Goal: Task Accomplishment & Management: Manage account settings

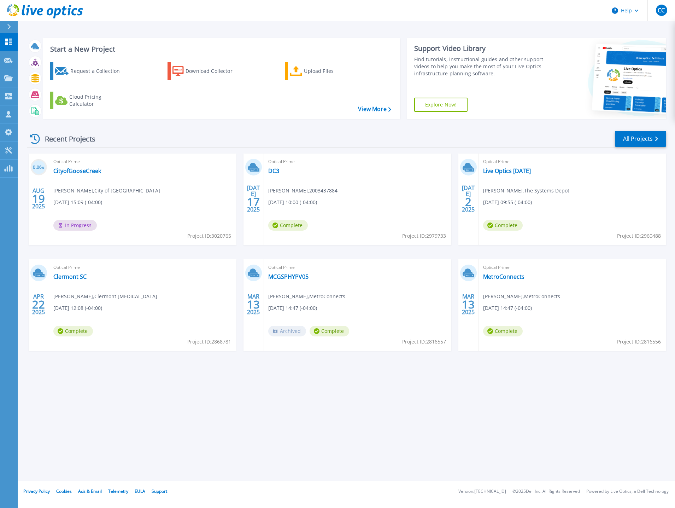
click at [10, 24] on icon at bounding box center [9, 27] width 4 height 6
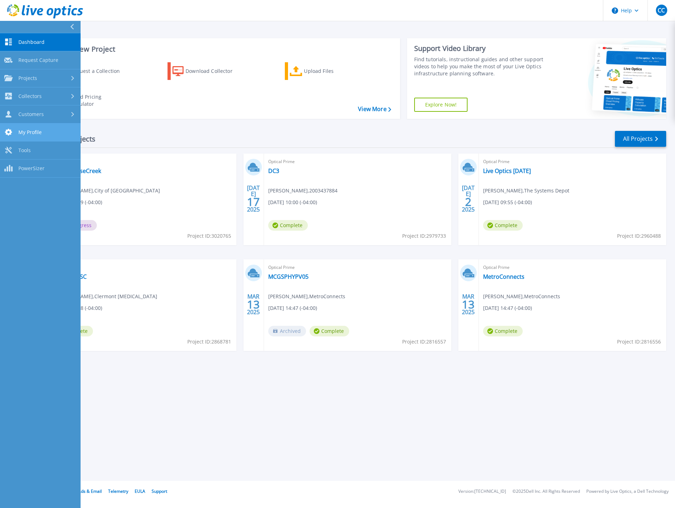
click at [35, 133] on span "My Profile" at bounding box center [29, 132] width 23 height 6
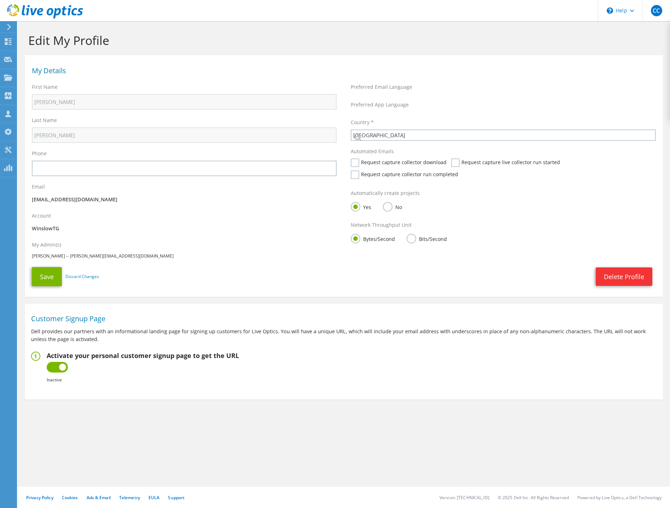
select select "224"
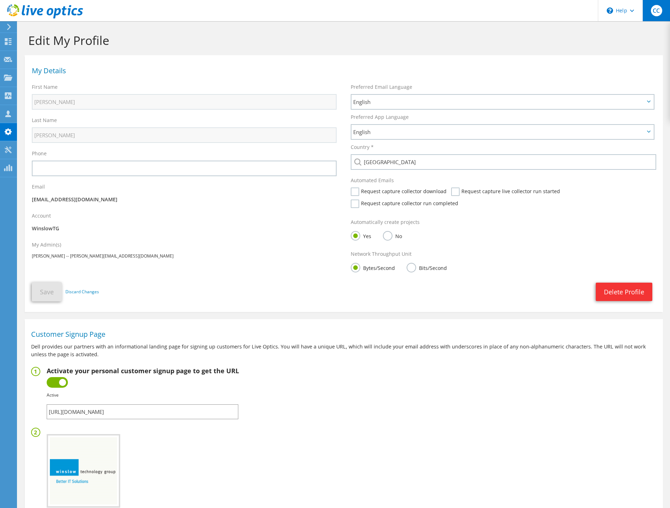
click at [655, 10] on span "CC" at bounding box center [656, 10] width 11 height 11
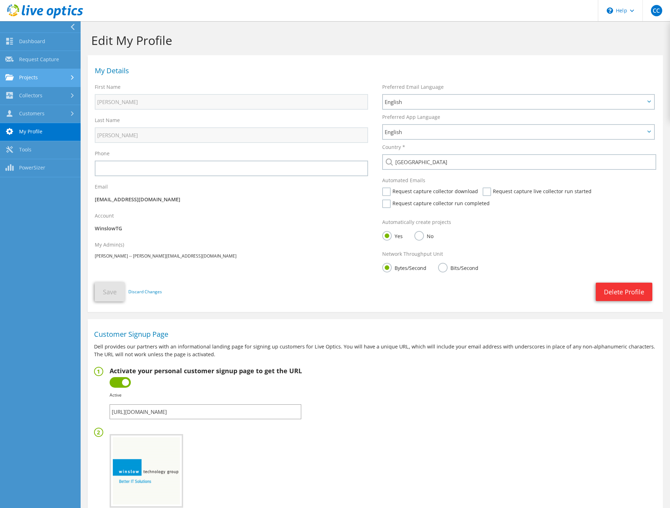
click at [44, 81] on link "Projects" at bounding box center [40, 78] width 81 height 18
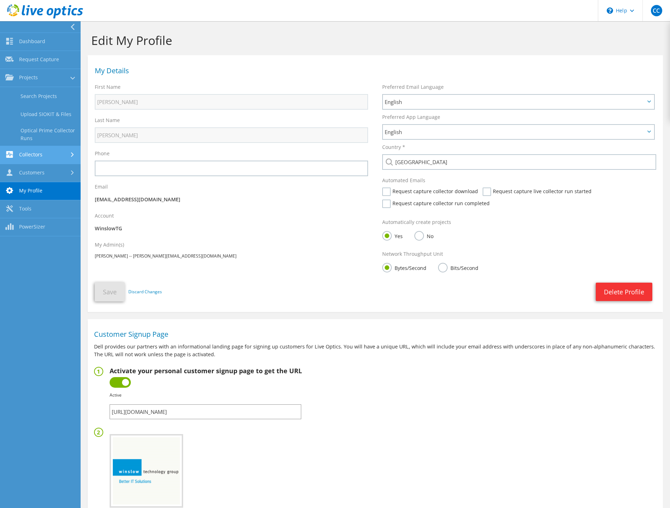
click at [32, 152] on link "Collectors" at bounding box center [40, 155] width 81 height 18
click at [40, 209] on link "Tools" at bounding box center [40, 209] width 81 height 18
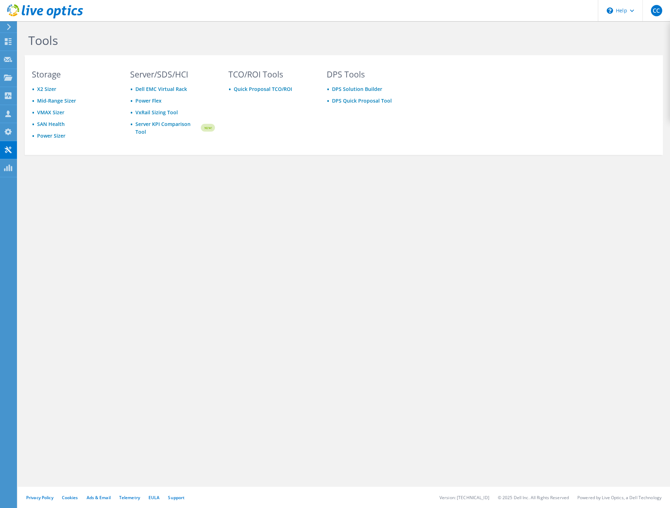
click at [9, 28] on icon at bounding box center [8, 27] width 5 height 6
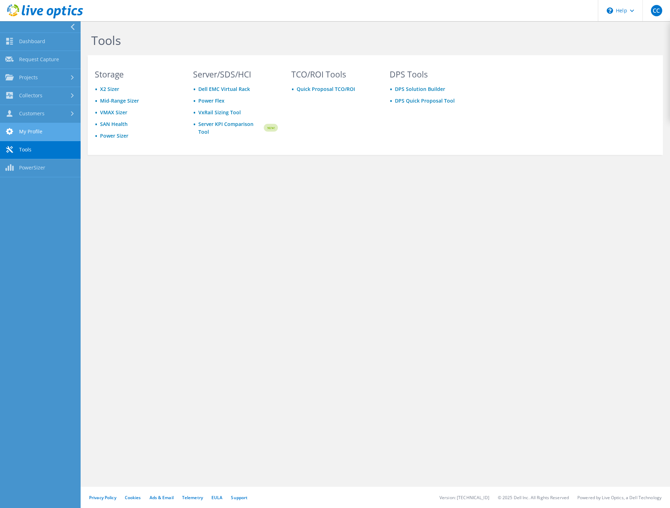
click at [41, 128] on link "My Profile" at bounding box center [40, 132] width 81 height 18
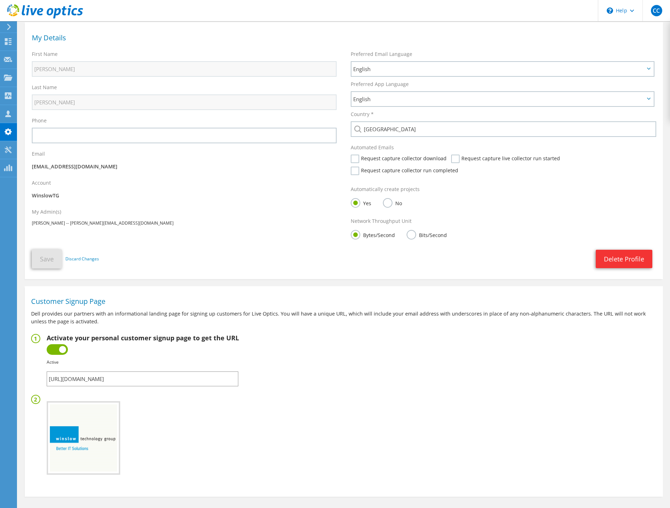
scroll to position [64, 0]
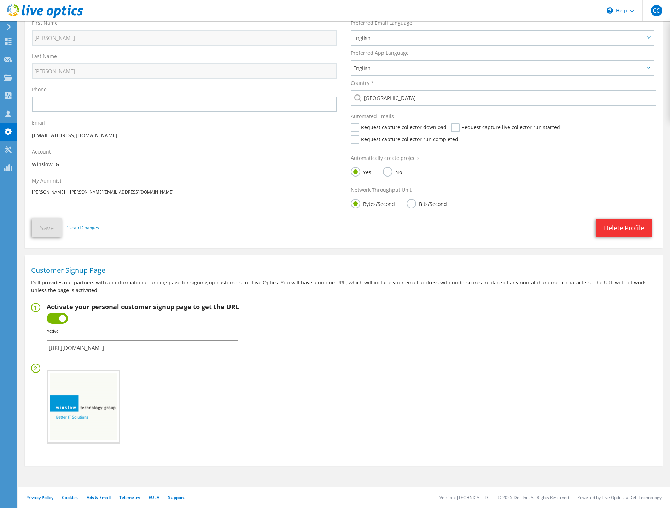
click at [180, 349] on input "[URL][DOMAIN_NAME]" at bounding box center [143, 347] width 192 height 15
click at [129, 284] on p "Dell provides our partners with an informational landing page for signing up cu…" at bounding box center [343, 287] width 625 height 16
